Goal: Information Seeking & Learning: Find specific fact

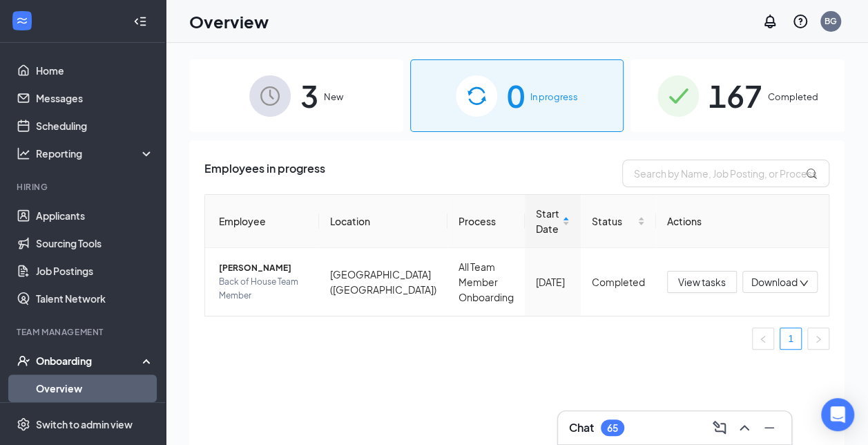
click at [322, 92] on div "3 New" at bounding box center [296, 95] width 214 height 72
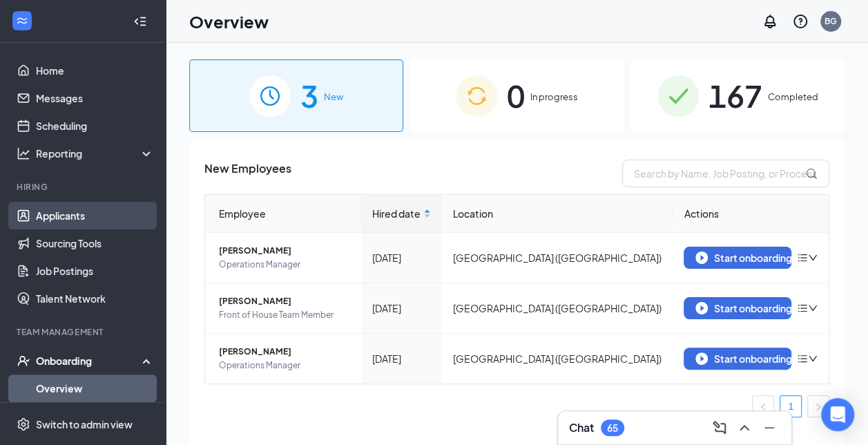
click at [128, 213] on link "Applicants" at bounding box center [95, 216] width 118 height 28
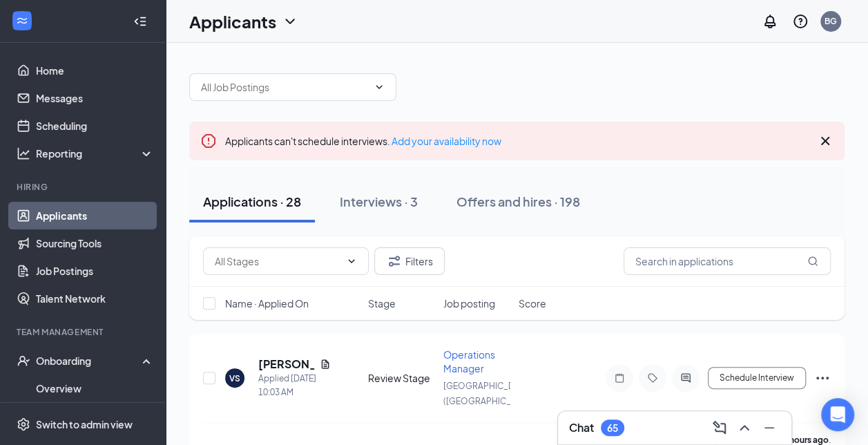
click at [674, 244] on div "Filters" at bounding box center [516, 261] width 655 height 50
click at [676, 251] on input "r" at bounding box center [726, 261] width 207 height 28
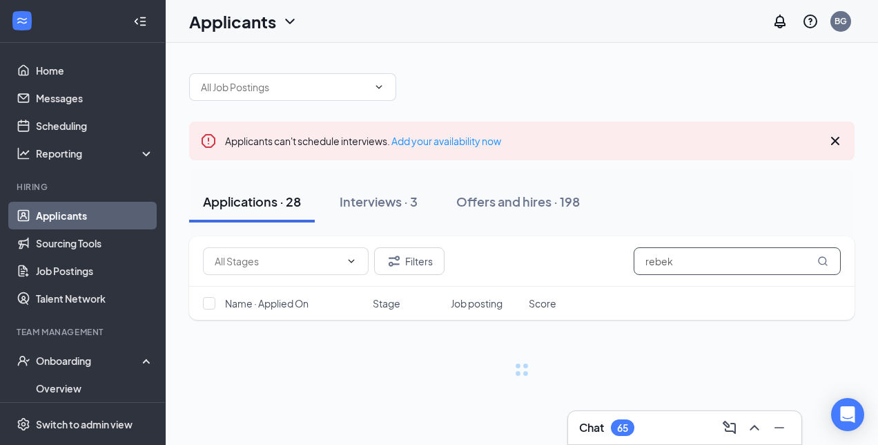
click at [676, 251] on input "rebek" at bounding box center [737, 261] width 207 height 28
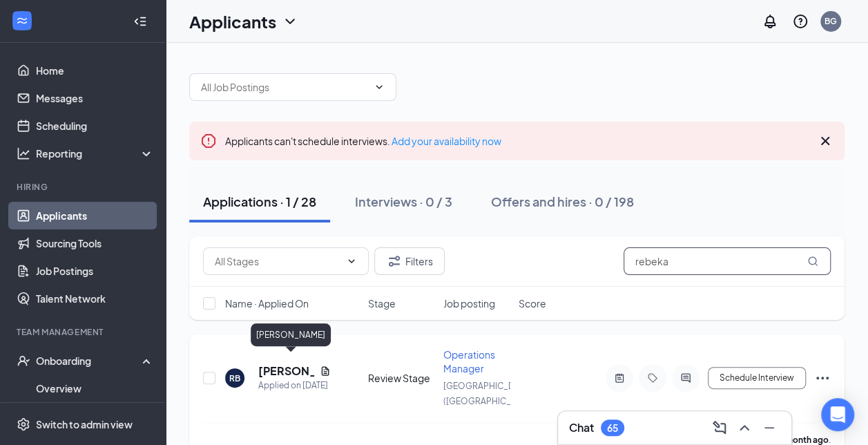
type input "rebeka"
click at [294, 363] on h5 "[PERSON_NAME]" at bounding box center [286, 370] width 56 height 15
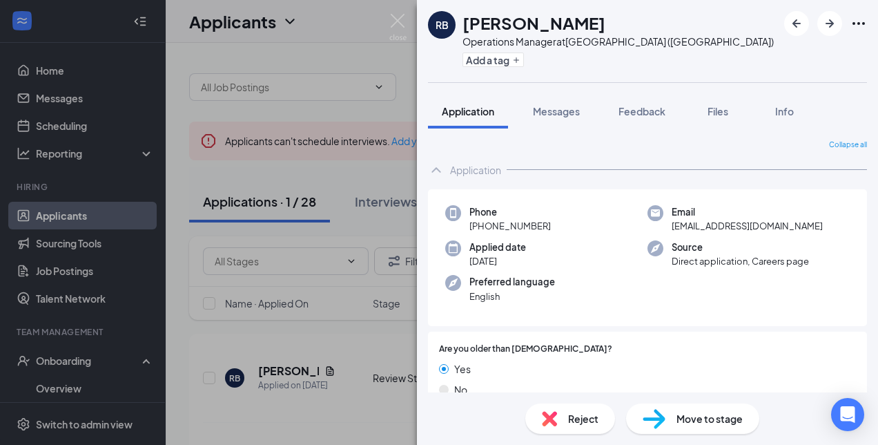
click at [384, 15] on div "RB [PERSON_NAME] Operations Manager at [GEOGRAPHIC_DATA] ([GEOGRAPHIC_DATA]) Ad…" at bounding box center [439, 222] width 878 height 445
